Goal: Find specific page/section: Find specific page/section

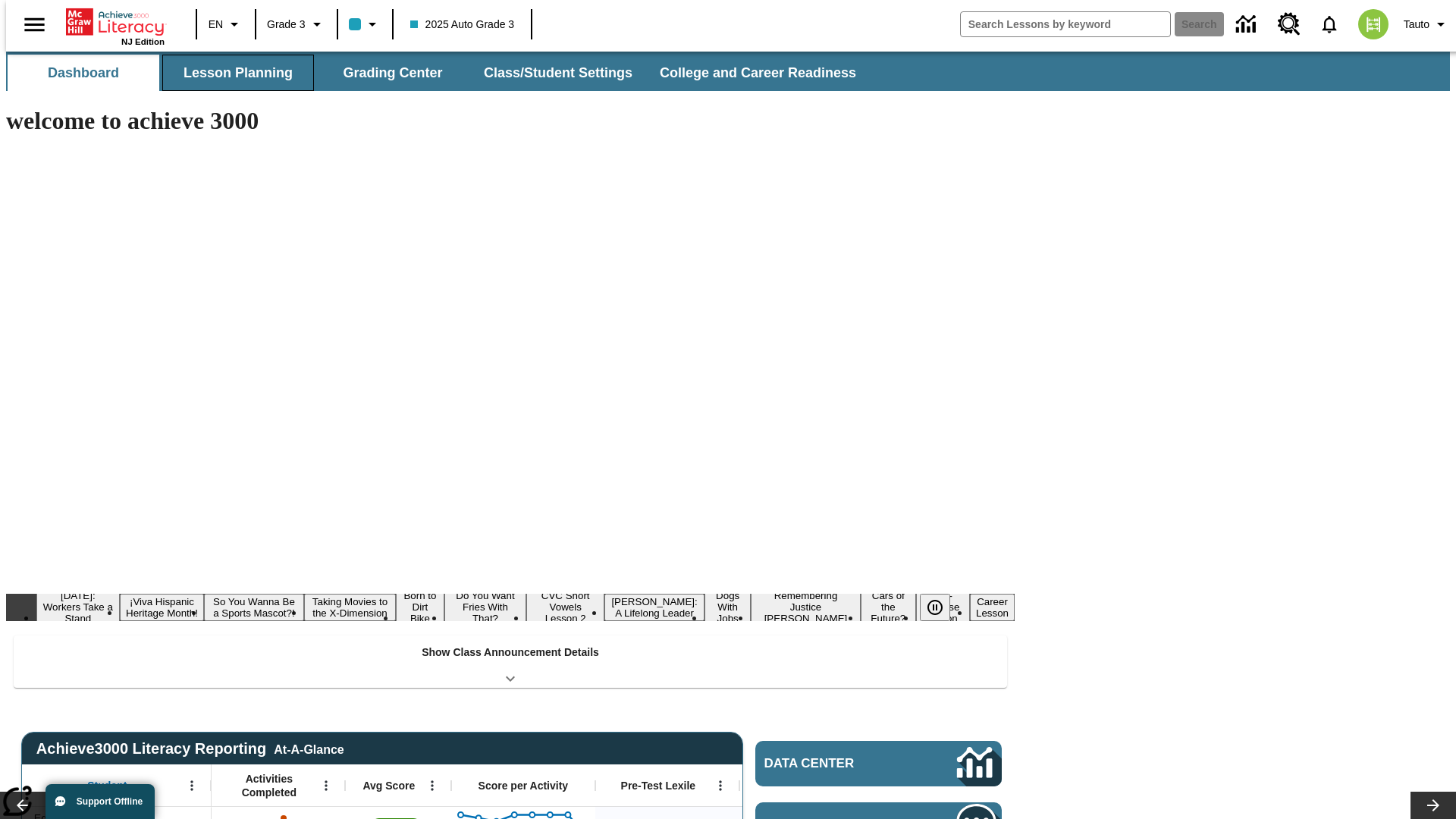
click at [232, 72] on button "Lesson Planning" at bounding box center [239, 72] width 152 height 37
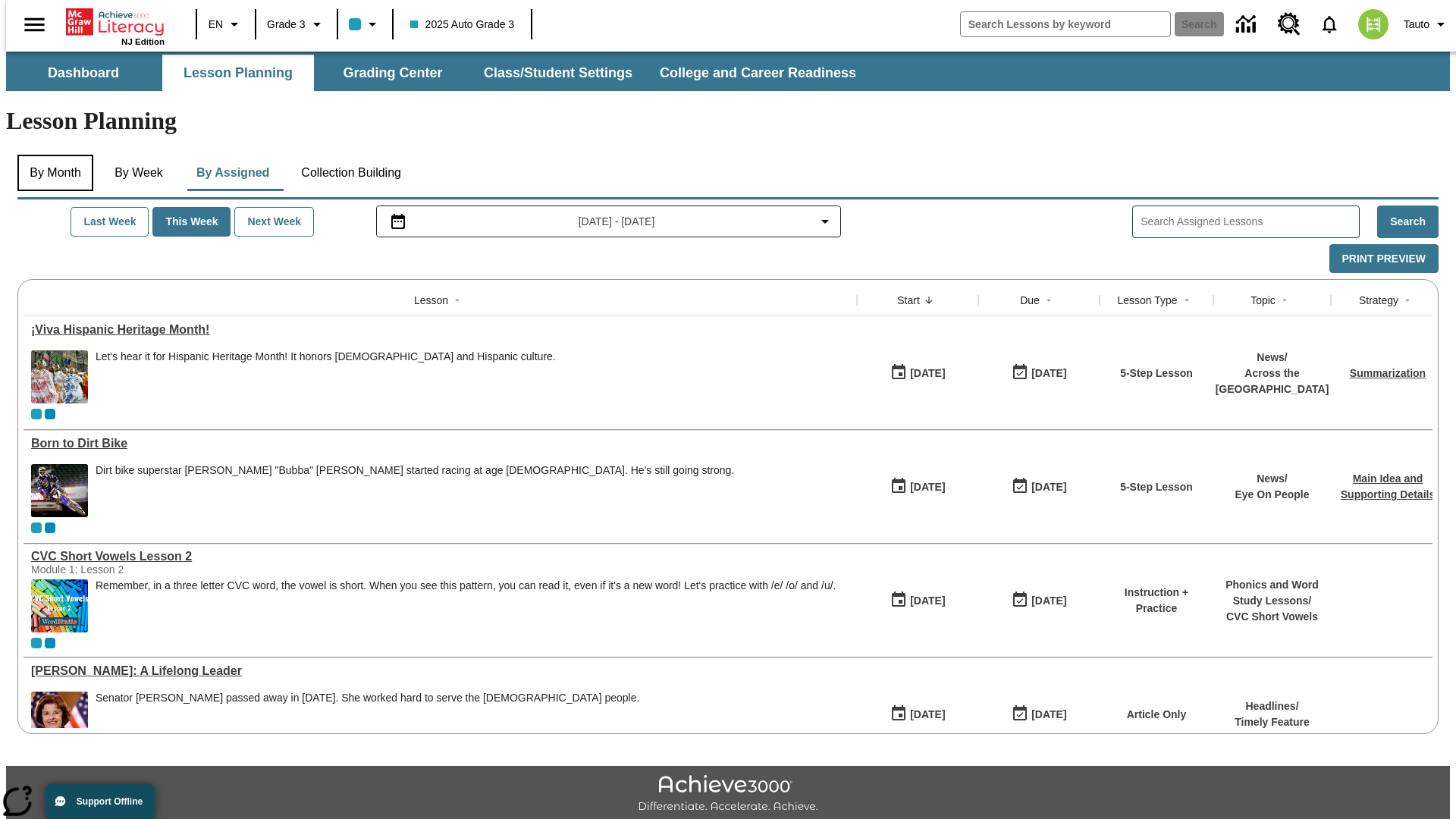
click at [51, 155] on button "By Month" at bounding box center [55, 173] width 76 height 37
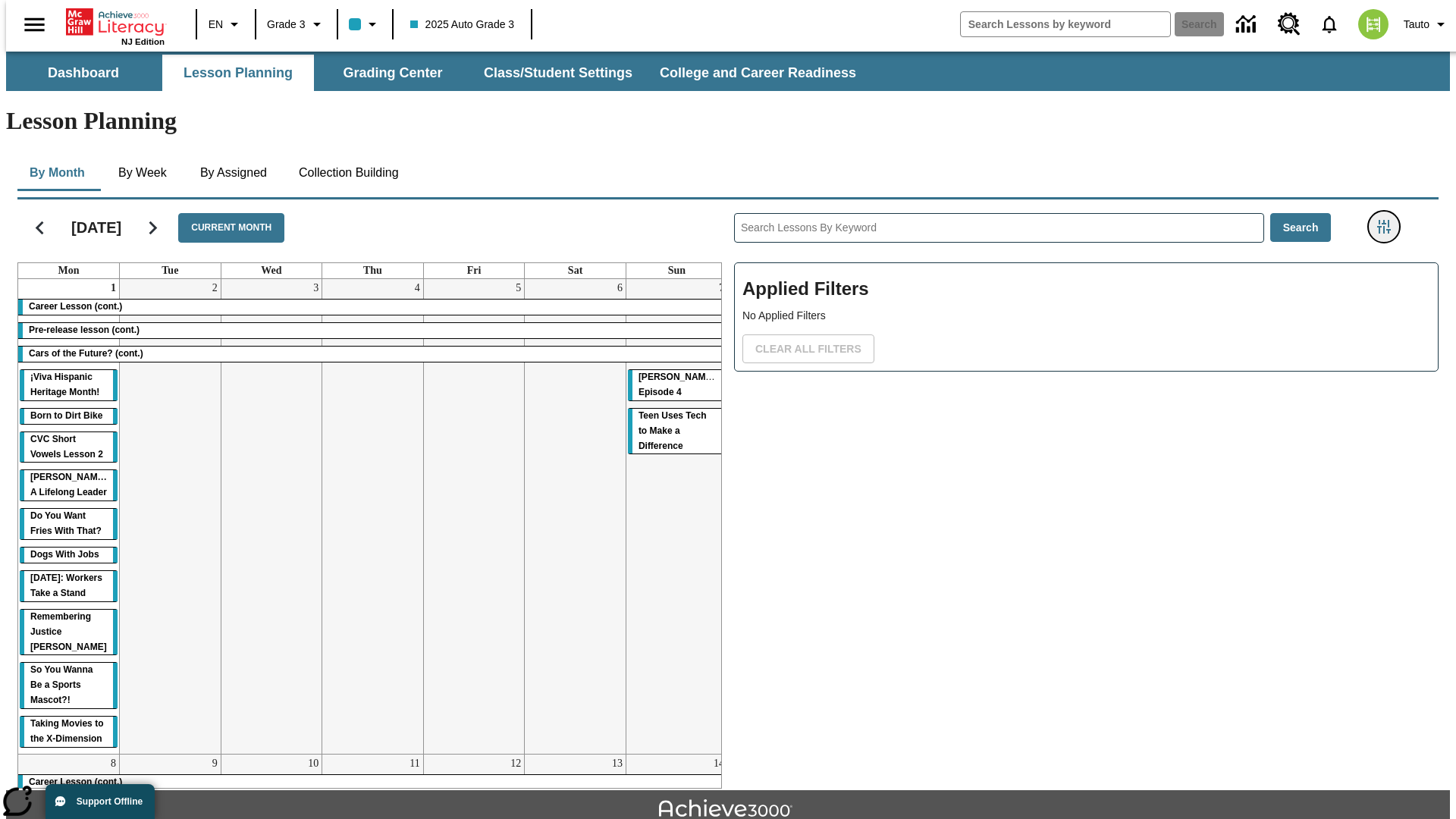
click at [1388, 220] on icon "Filters Side menu" at bounding box center [1384, 226] width 13 height 13
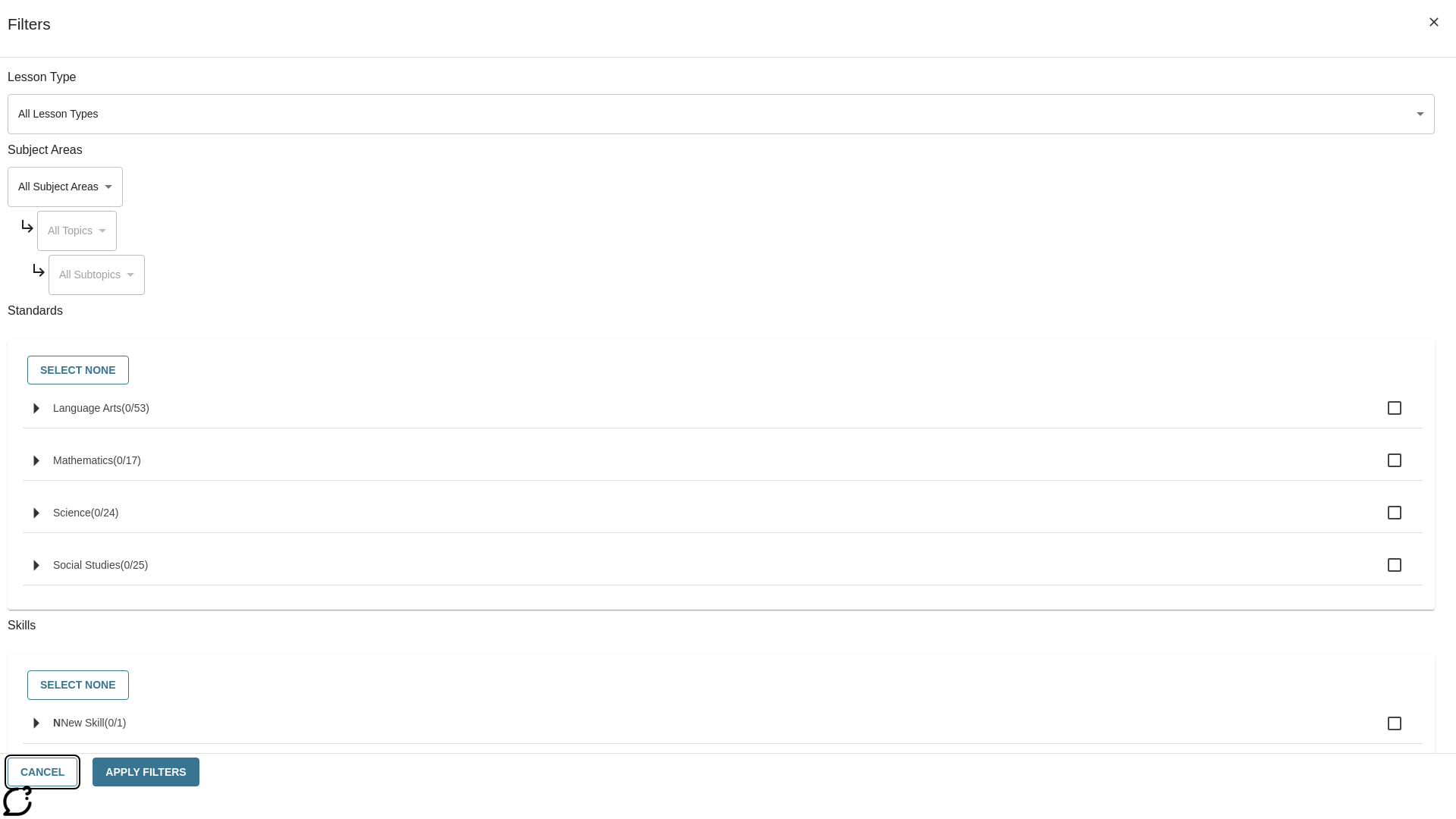
click at [78, 773] on button "Cancel" at bounding box center [42, 773] width 70 height 30
click at [109, 21] on icon "Home" at bounding box center [116, 22] width 101 height 30
